Goal: Check status: Check status

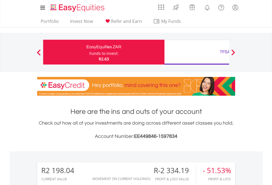
scroll to position [53, 86]
click at [90, 52] on div "Funds to invest:" at bounding box center [104, 54] width 29 height 6
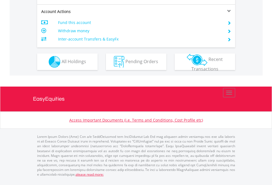
scroll to position [528, 0]
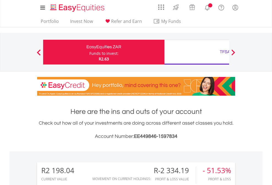
scroll to position [53, 86]
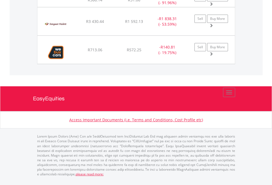
scroll to position [40, 0]
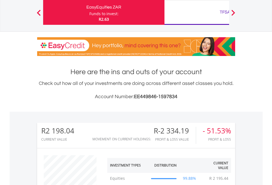
click at [197, 12] on div "TFSA" at bounding box center [225, 12] width 115 height 8
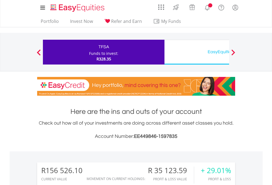
scroll to position [53, 86]
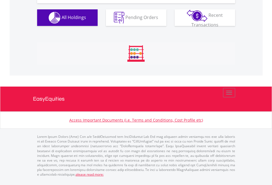
scroll to position [646, 0]
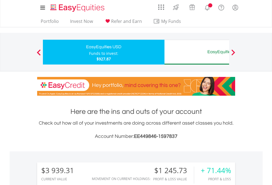
scroll to position [53, 86]
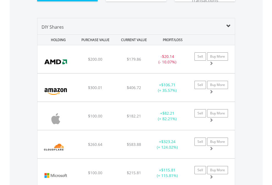
scroll to position [623, 0]
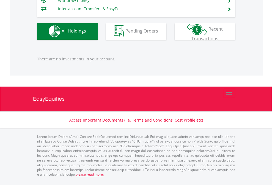
scroll to position [53, 86]
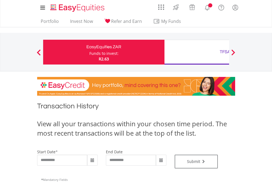
type input "**********"
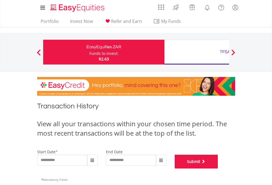
click at [218, 168] on button "Submit" at bounding box center [197, 161] width 44 height 14
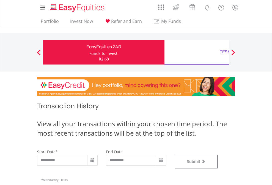
click at [197, 52] on div "TFSA" at bounding box center [225, 52] width 115 height 8
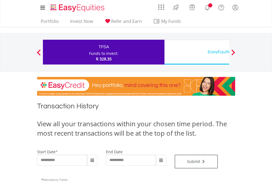
type input "**********"
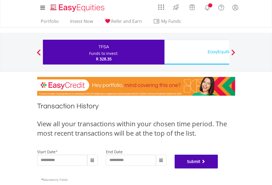
click at [218, 168] on button "Submit" at bounding box center [197, 161] width 44 height 14
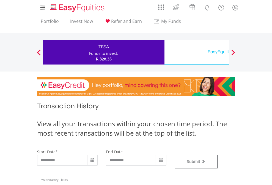
click at [197, 52] on div "EasyEquities USD" at bounding box center [225, 52] width 115 height 8
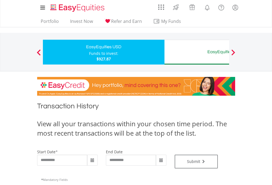
type input "**********"
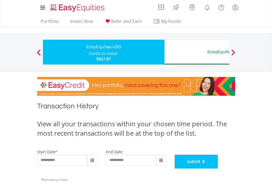
click at [218, 168] on button "Submit" at bounding box center [197, 161] width 44 height 14
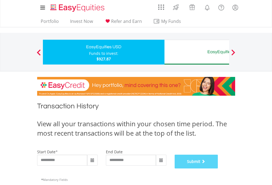
scroll to position [223, 0]
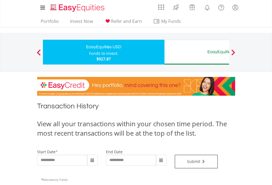
click at [197, 52] on div "EasyEquities AUD" at bounding box center [225, 52] width 115 height 8
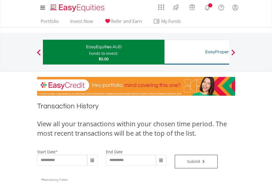
type input "**********"
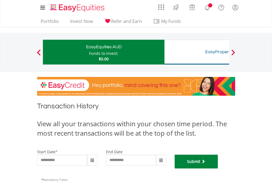
click at [218, 168] on button "Submit" at bounding box center [197, 161] width 44 height 14
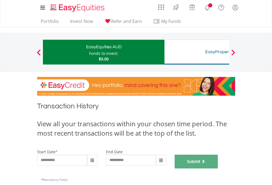
scroll to position [223, 0]
